Goal: Transaction & Acquisition: Purchase product/service

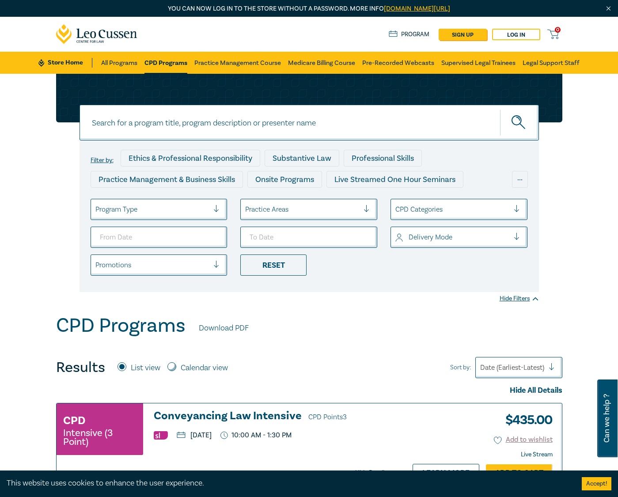
drag, startPoint x: 0, startPoint y: 0, endPoint x: 178, endPoint y: 115, distance: 211.9
click at [178, 115] on input at bounding box center [309, 123] width 459 height 36
type input "10 cpd"
click at [500, 109] on button "submit" at bounding box center [519, 122] width 39 height 27
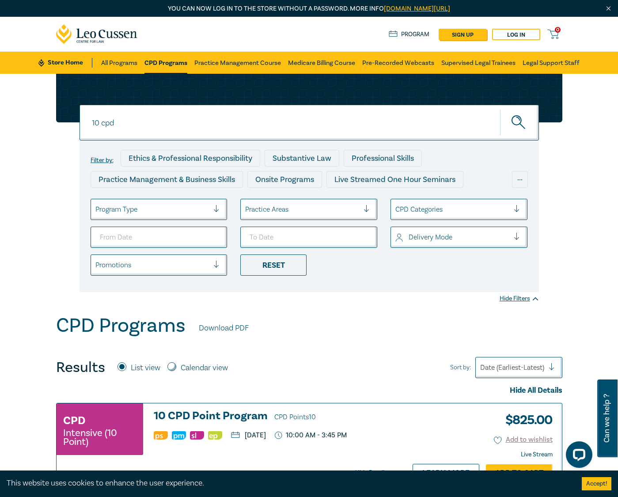
click at [245, 412] on h3 "10 CPD Point Program CPD Points 10" at bounding box center [274, 416] width 240 height 13
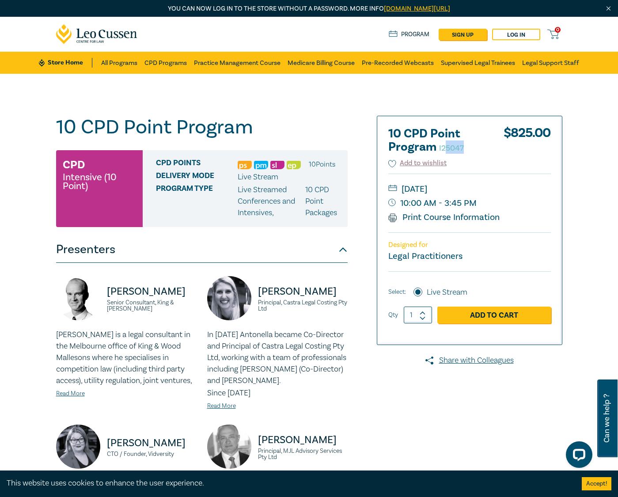
drag, startPoint x: 447, startPoint y: 147, endPoint x: 468, endPoint y: 147, distance: 21.6
click at [468, 147] on h2 "10 CPD Point Program I25047" at bounding box center [436, 140] width 97 height 27
